Goal: Obtain resource: Download file/media

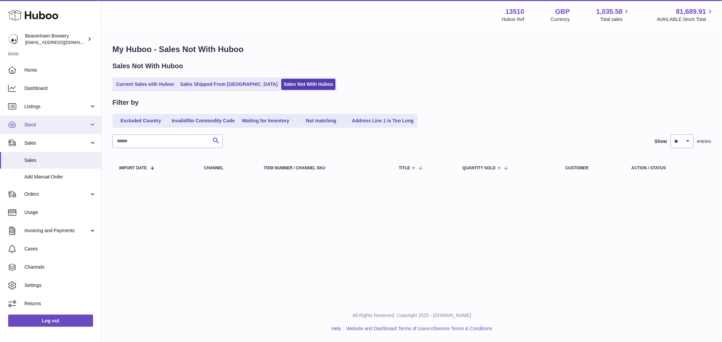
click at [36, 124] on span "Stock" at bounding box center [56, 125] width 65 height 6
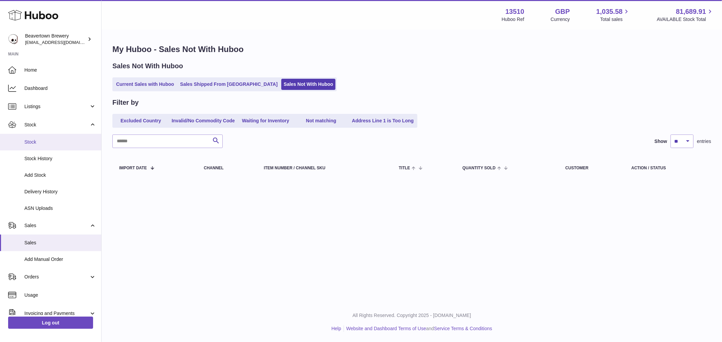
click at [54, 142] on span "Stock" at bounding box center [60, 142] width 72 height 6
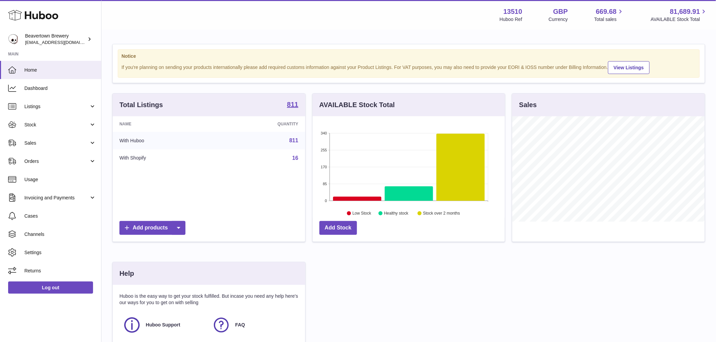
scroll to position [106, 192]
click at [42, 128] on link "Stock" at bounding box center [50, 125] width 101 height 18
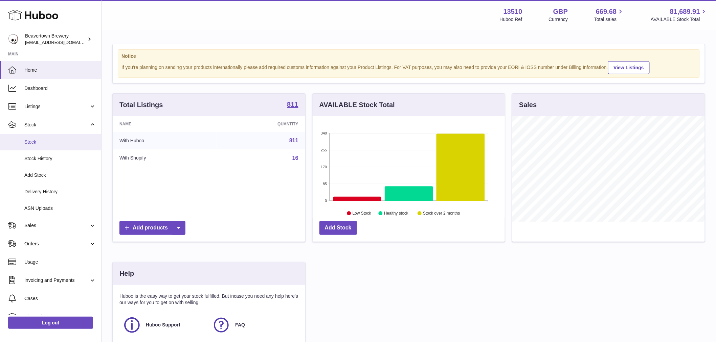
click at [50, 144] on span "Stock" at bounding box center [60, 142] width 72 height 6
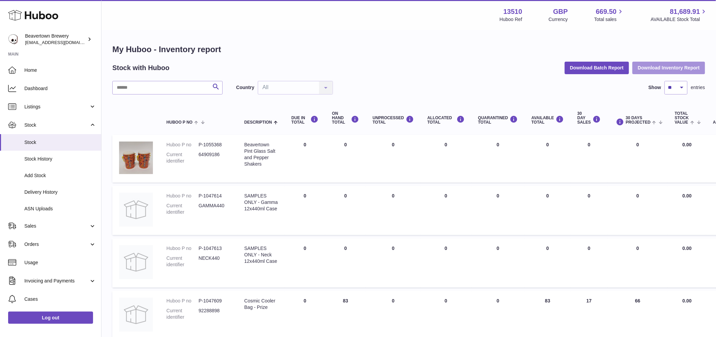
click at [645, 62] on button "Download Inventory Report" at bounding box center [668, 68] width 73 height 12
